Goal: Information Seeking & Learning: Learn about a topic

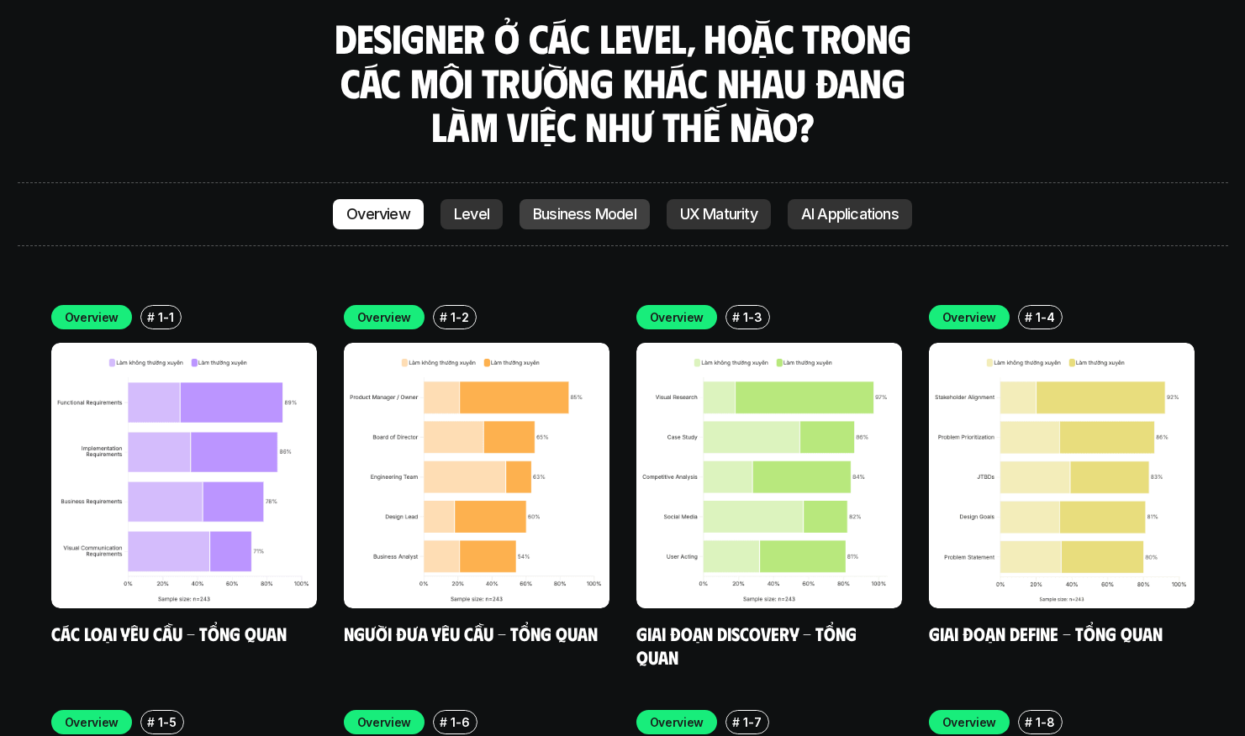
click at [577, 206] on p "Business Model" at bounding box center [584, 214] width 103 height 17
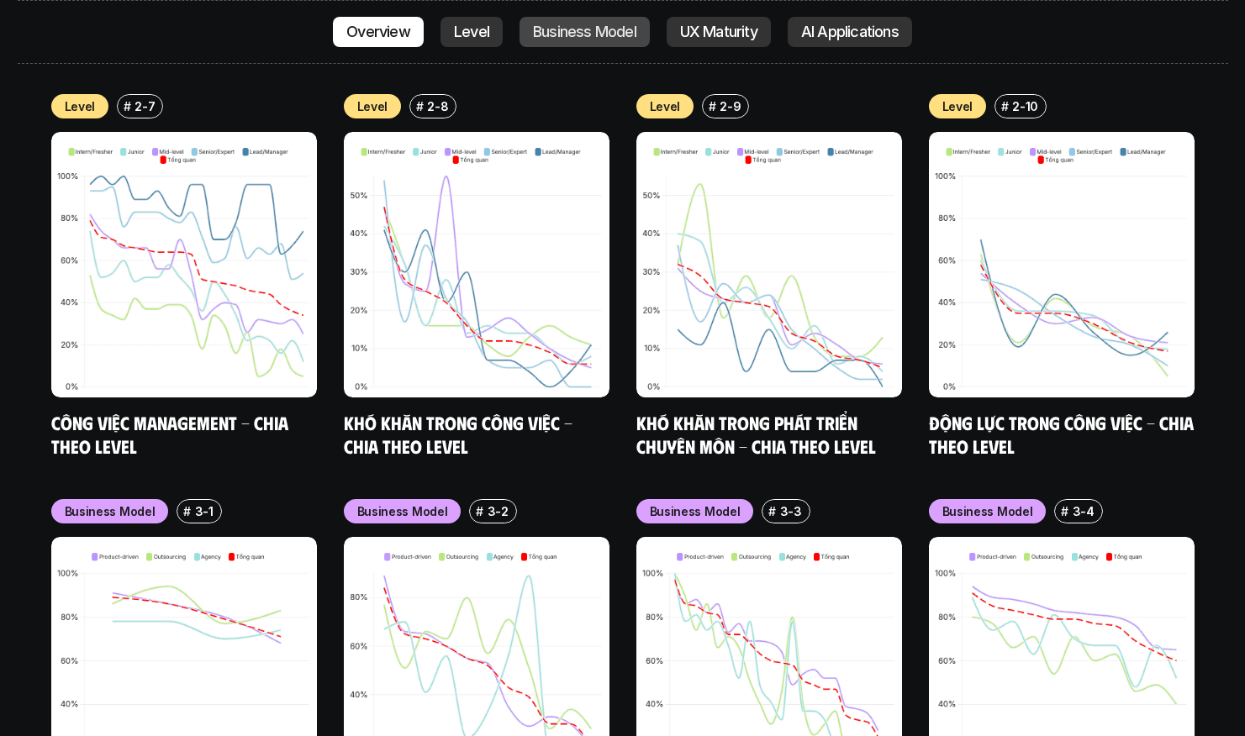
scroll to position [6920, 0]
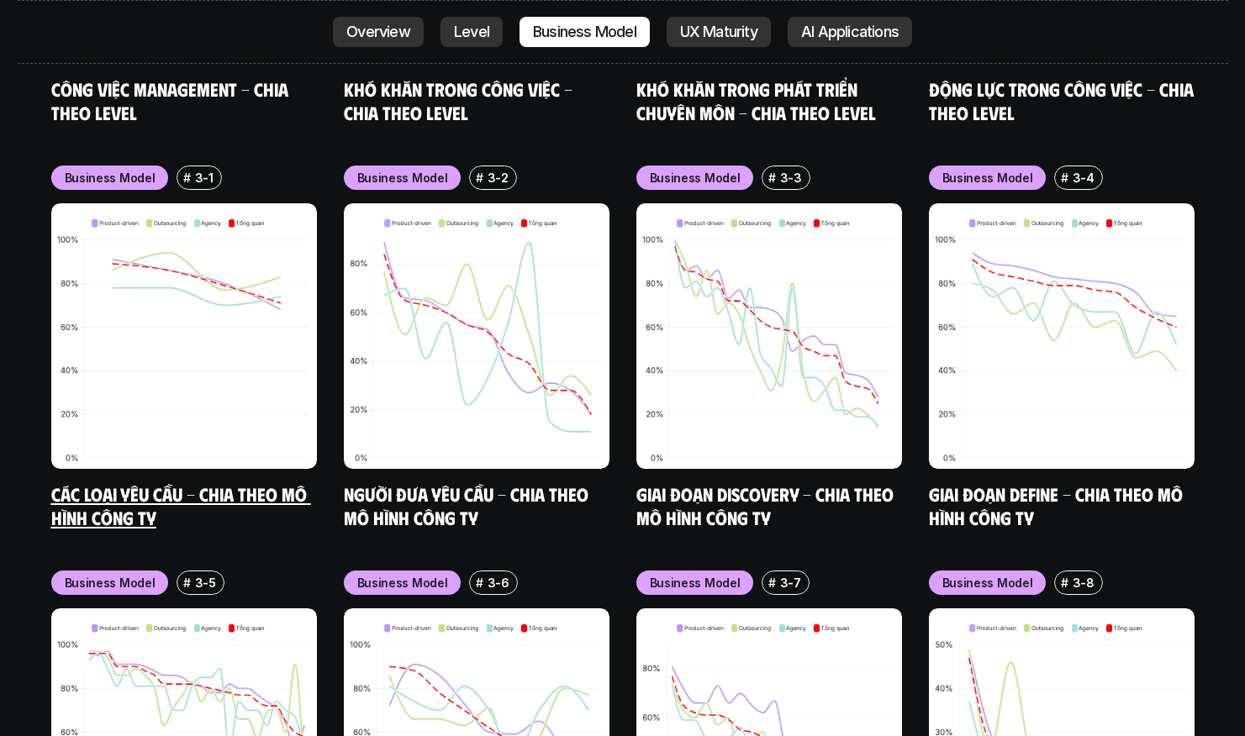
click at [219, 333] on img at bounding box center [184, 336] width 266 height 266
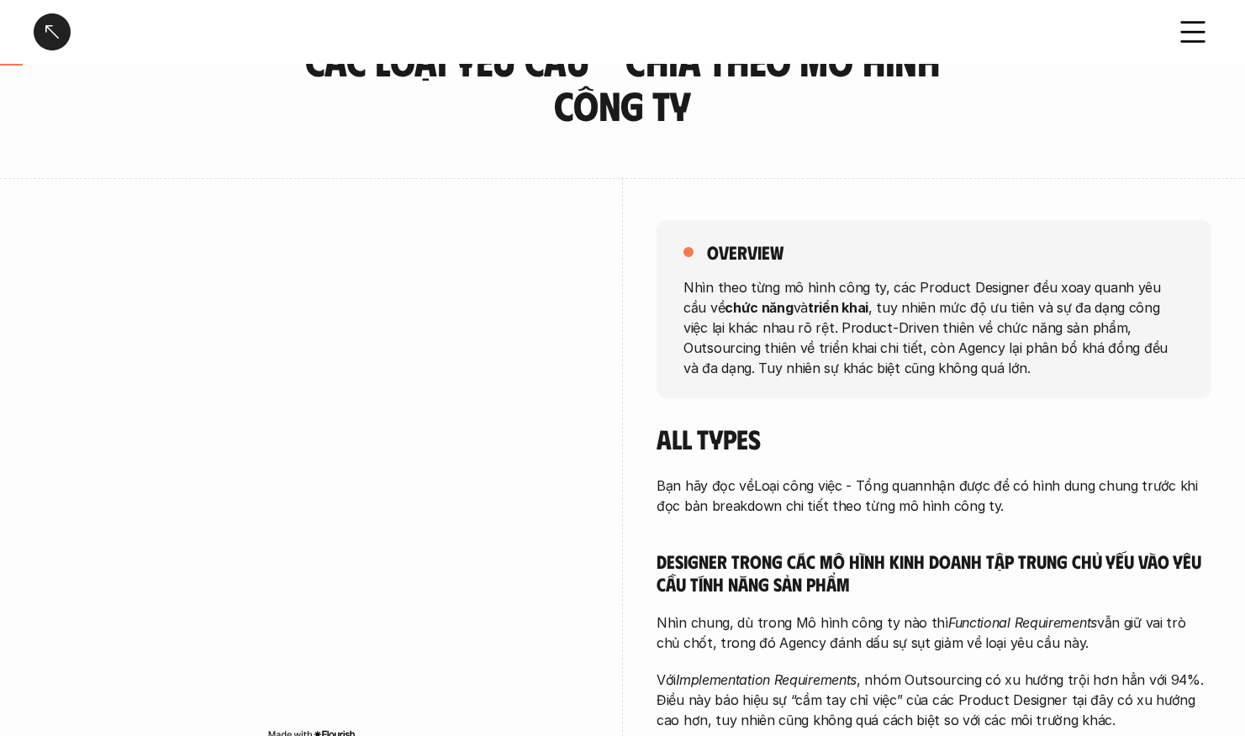
scroll to position [205, 0]
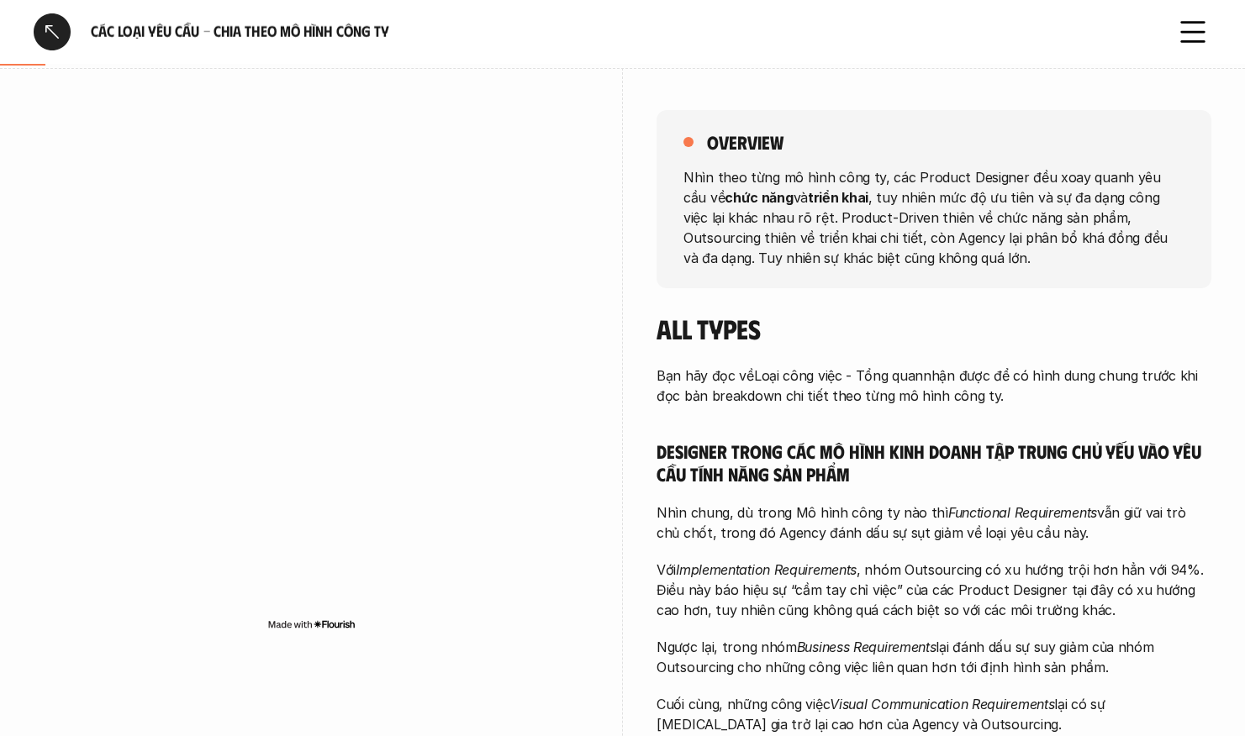
click at [639, 281] on div "overview Nhìn theo từng mô hình công ty, các Product Designer đều xoay quanh yê…" at bounding box center [622, 465] width 1177 height 794
click at [639, 277] on div "overview Nhìn theo từng mô hình công ty, các Product Designer đều xoay quanh yê…" at bounding box center [622, 465] width 1177 height 794
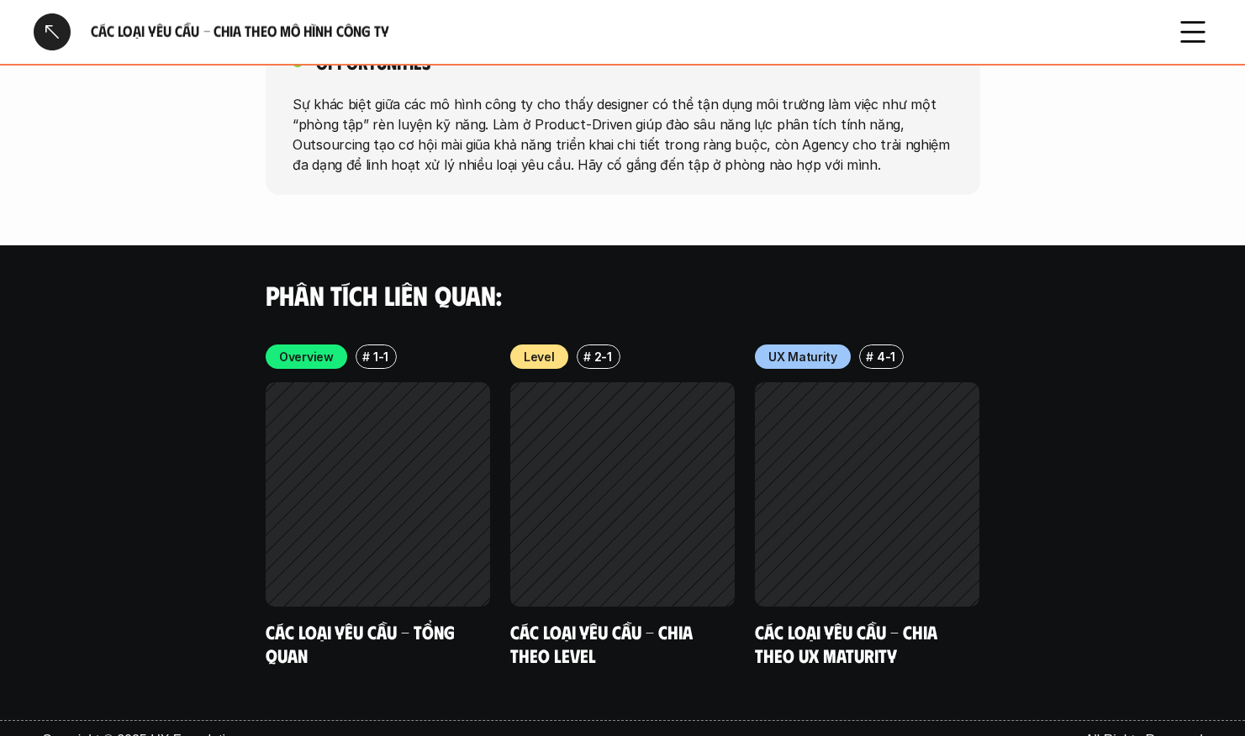
scroll to position [3142, 0]
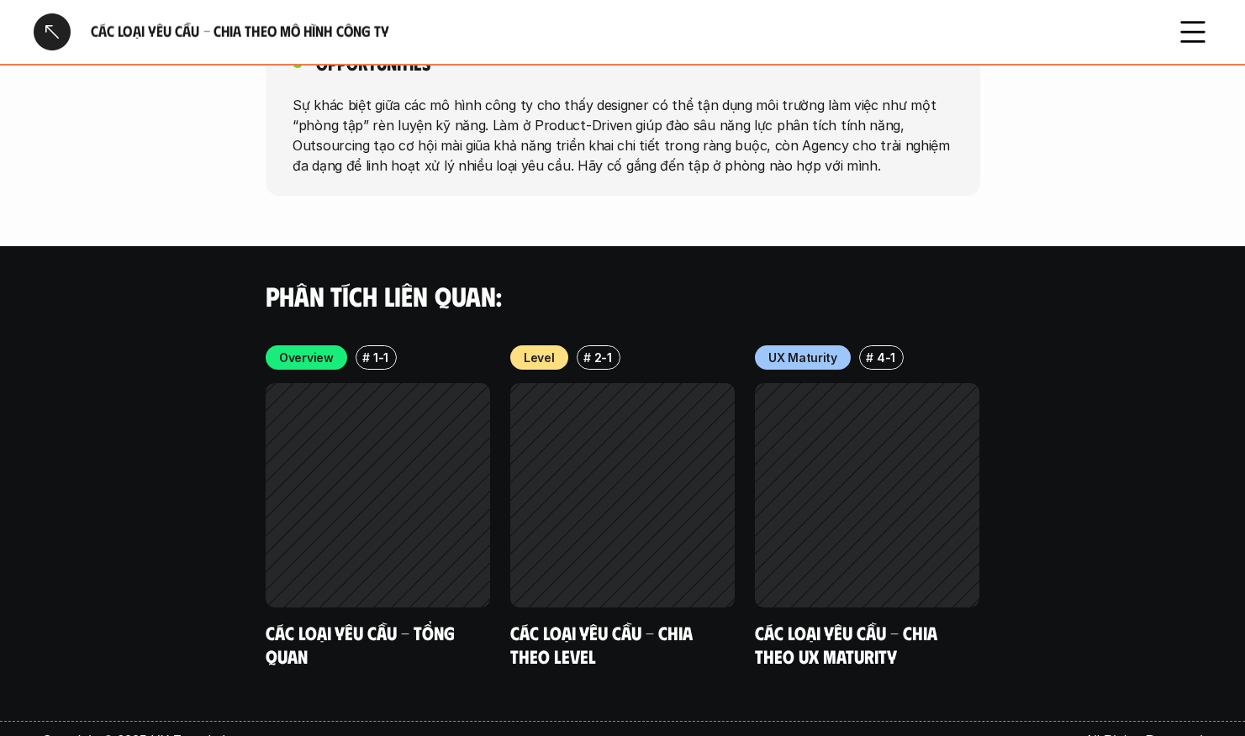
click at [50, 25] on div at bounding box center [52, 31] width 37 height 37
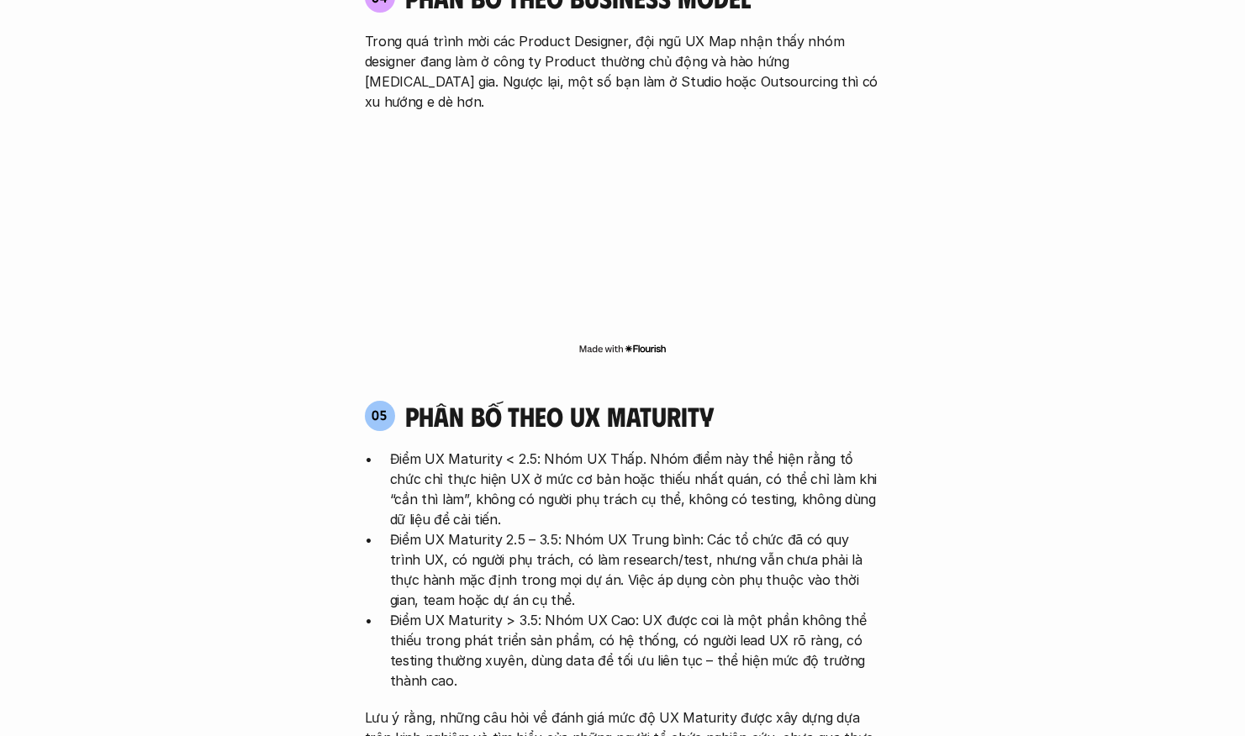
scroll to position [4882, 0]
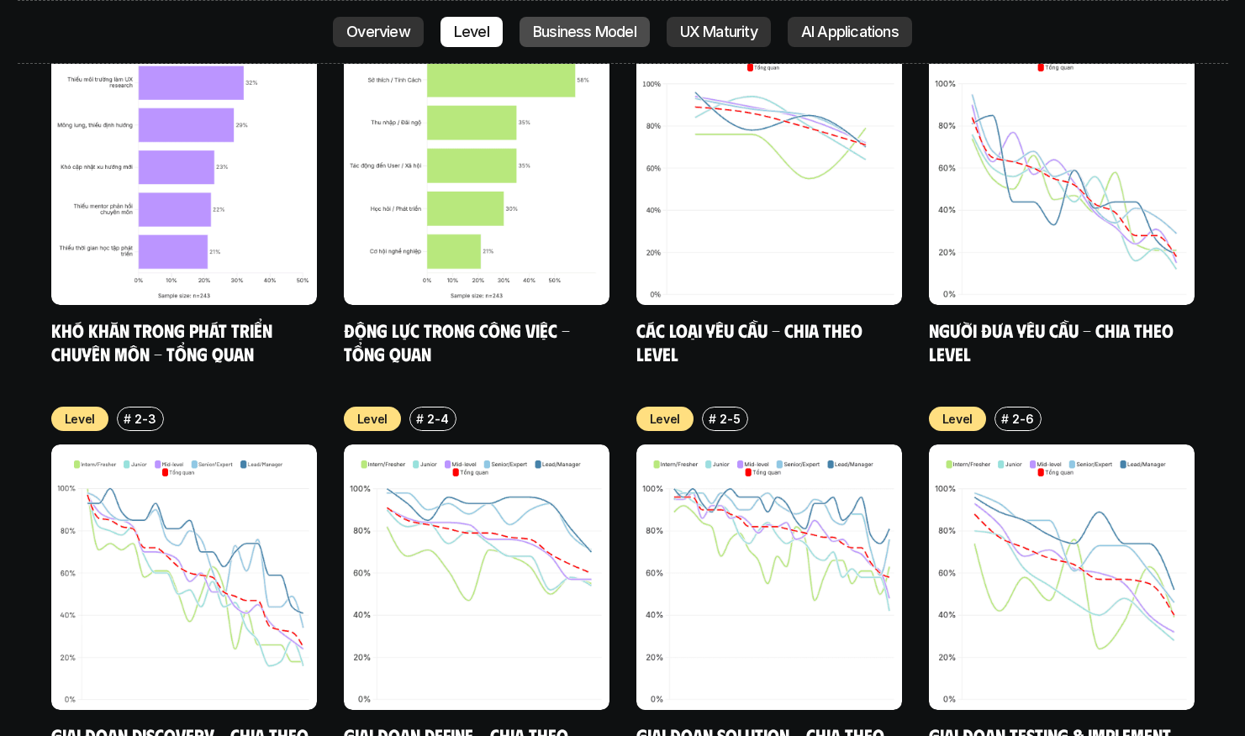
click at [571, 24] on p "Business Model" at bounding box center [584, 32] width 103 height 17
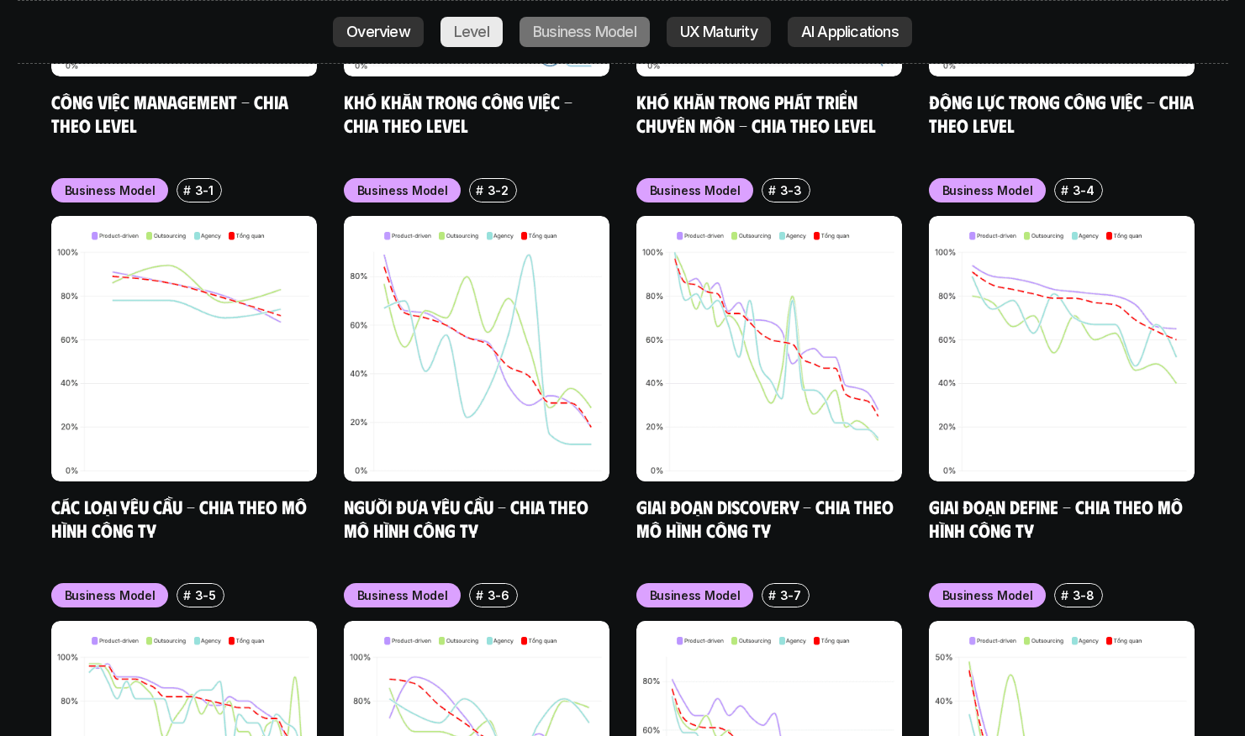
scroll to position [6920, 0]
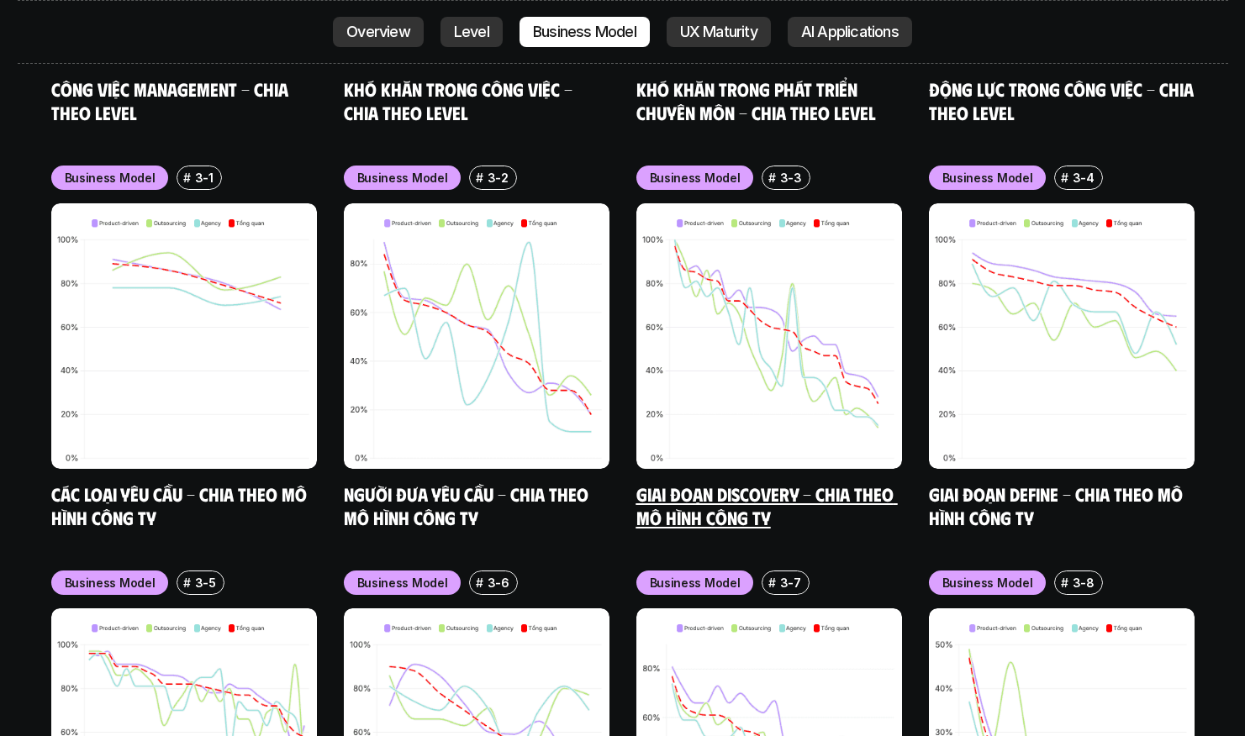
click at [668, 203] on img at bounding box center [769, 336] width 266 height 266
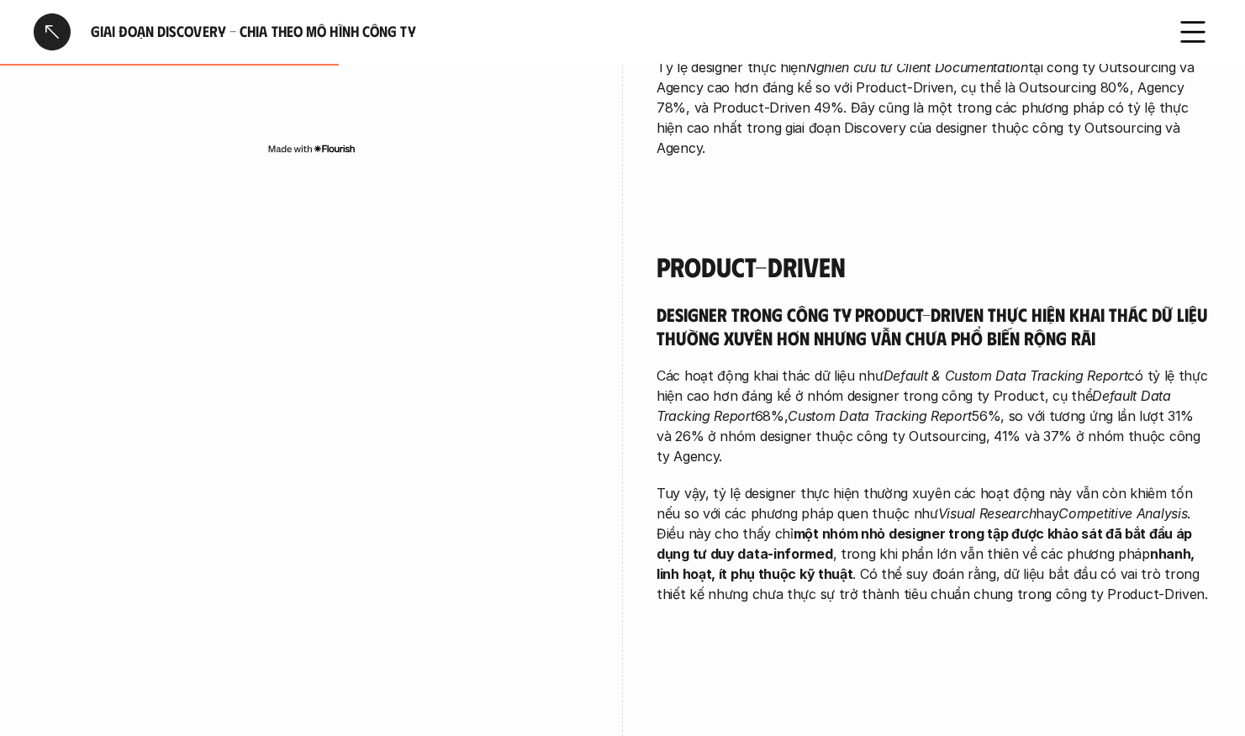
scroll to position [876, 0]
